Goal: Entertainment & Leisure: Consume media (video, audio)

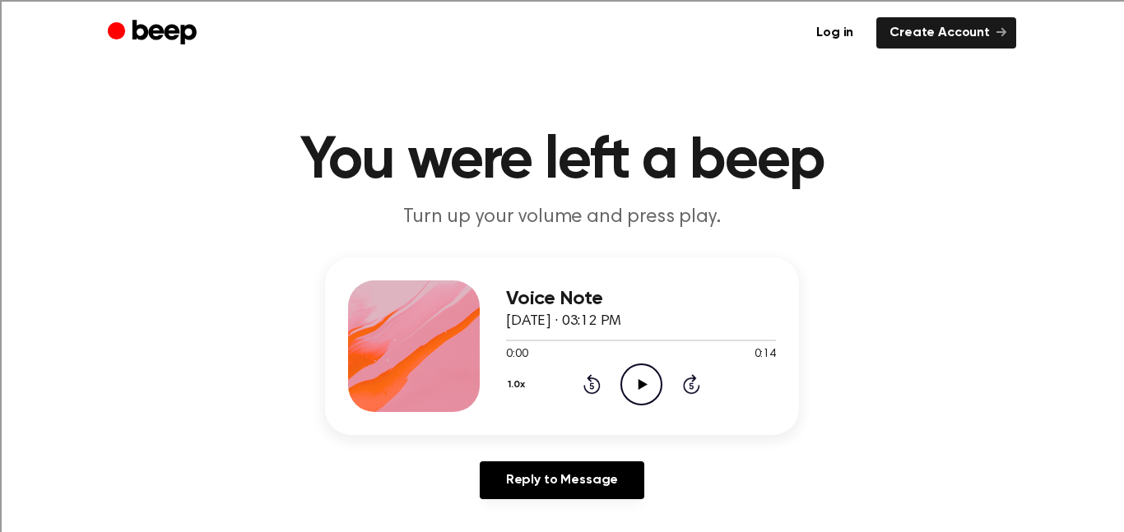
click at [648, 383] on icon "Play Audio" at bounding box center [642, 385] width 42 height 42
click at [629, 375] on icon "Play Audio" at bounding box center [642, 385] width 42 height 42
click at [637, 389] on icon "Play Audio" at bounding box center [642, 385] width 42 height 42
